Goal: Obtain resource: Download file/media

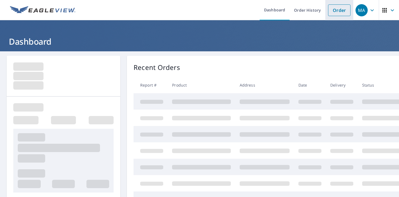
click at [337, 12] on link "Order" at bounding box center [339, 10] width 22 height 12
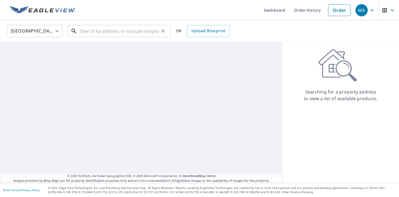
click at [110, 32] on input "text" at bounding box center [119, 31] width 79 height 16
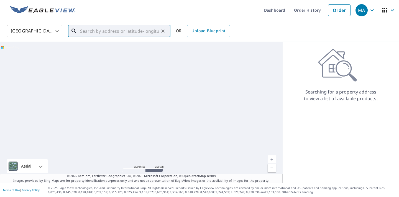
paste input "7525 June Street Springfield VA 22150"
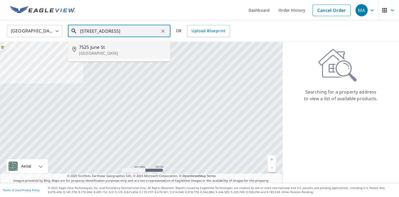
click at [108, 43] on li "7525 June St Springfield, VA 22150" at bounding box center [119, 49] width 103 height 19
type input "7525 June St Springfield, VA 22150"
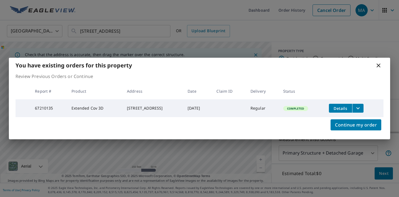
click at [364, 106] on button "filesDropdownBtn-67210135" at bounding box center [357, 108] width 11 height 9
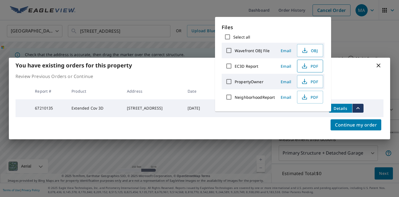
click at [312, 67] on span "PDF" at bounding box center [310, 66] width 18 height 7
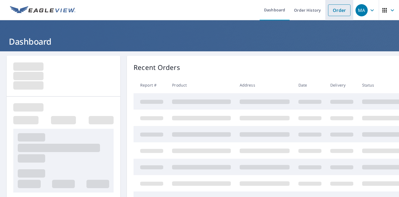
click at [340, 12] on link "Order" at bounding box center [339, 10] width 22 height 12
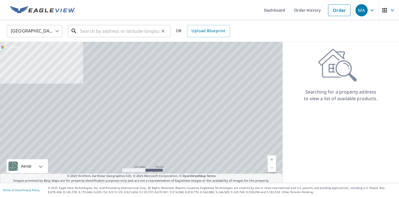
click at [101, 26] on input "text" at bounding box center [119, 31] width 79 height 16
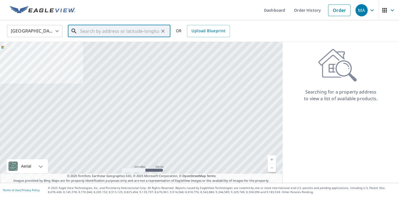
paste input "[STREET_ADDRESS][PERSON_NAME]"
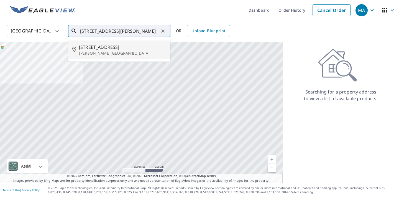
click at [97, 50] on p "[PERSON_NAME][GEOGRAPHIC_DATA]" at bounding box center [122, 53] width 87 height 6
type input "[STREET_ADDRESS][PERSON_NAME]"
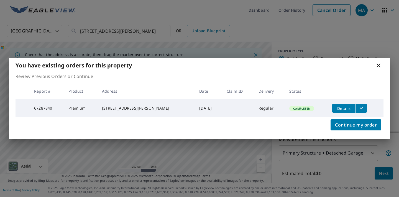
click at [362, 110] on icon "filesDropdownBtn-67287840" at bounding box center [361, 108] width 7 height 7
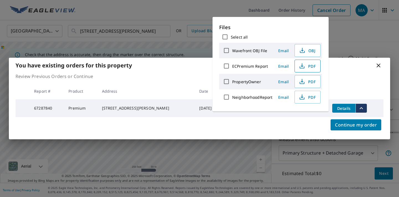
click at [309, 70] on button "PDF" at bounding box center [308, 66] width 26 height 13
